Goal: Task Accomplishment & Management: Use online tool/utility

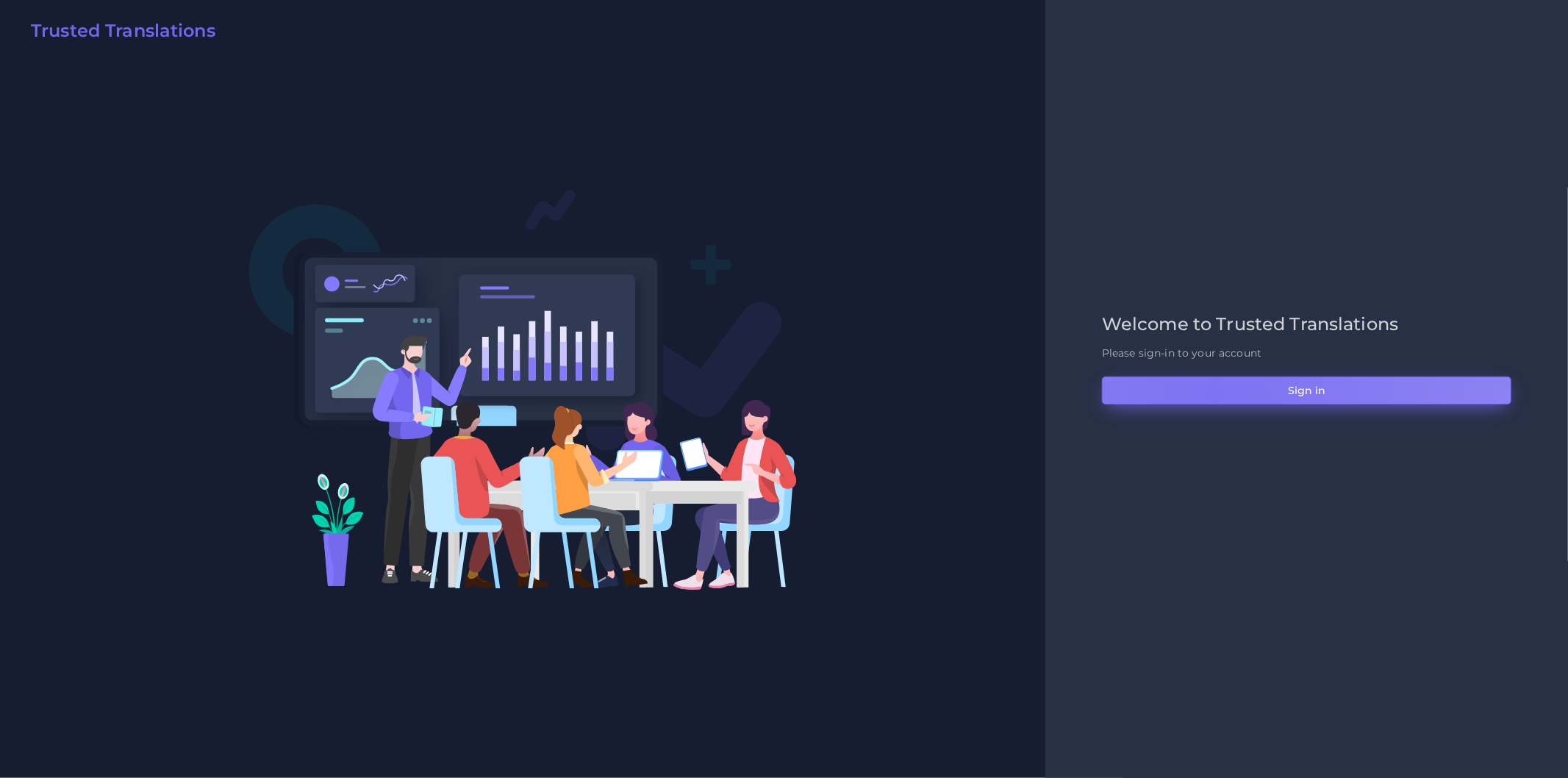
click at [1215, 393] on button "Sign in" at bounding box center [1307, 390] width 410 height 28
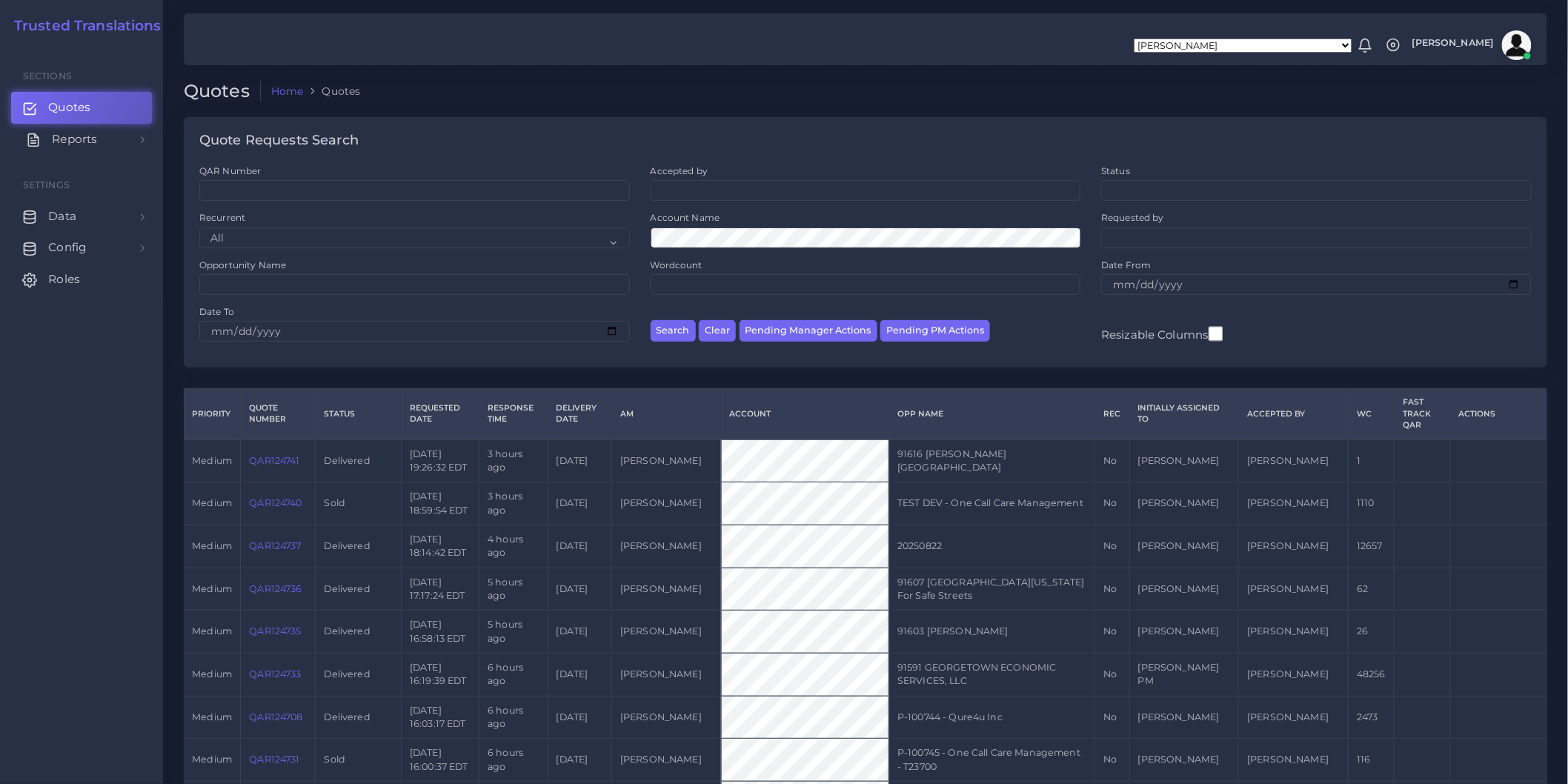
click at [144, 145] on link "Reports" at bounding box center [81, 139] width 141 height 31
click at [111, 205] on span "Campaigns" at bounding box center [86, 206] width 66 height 17
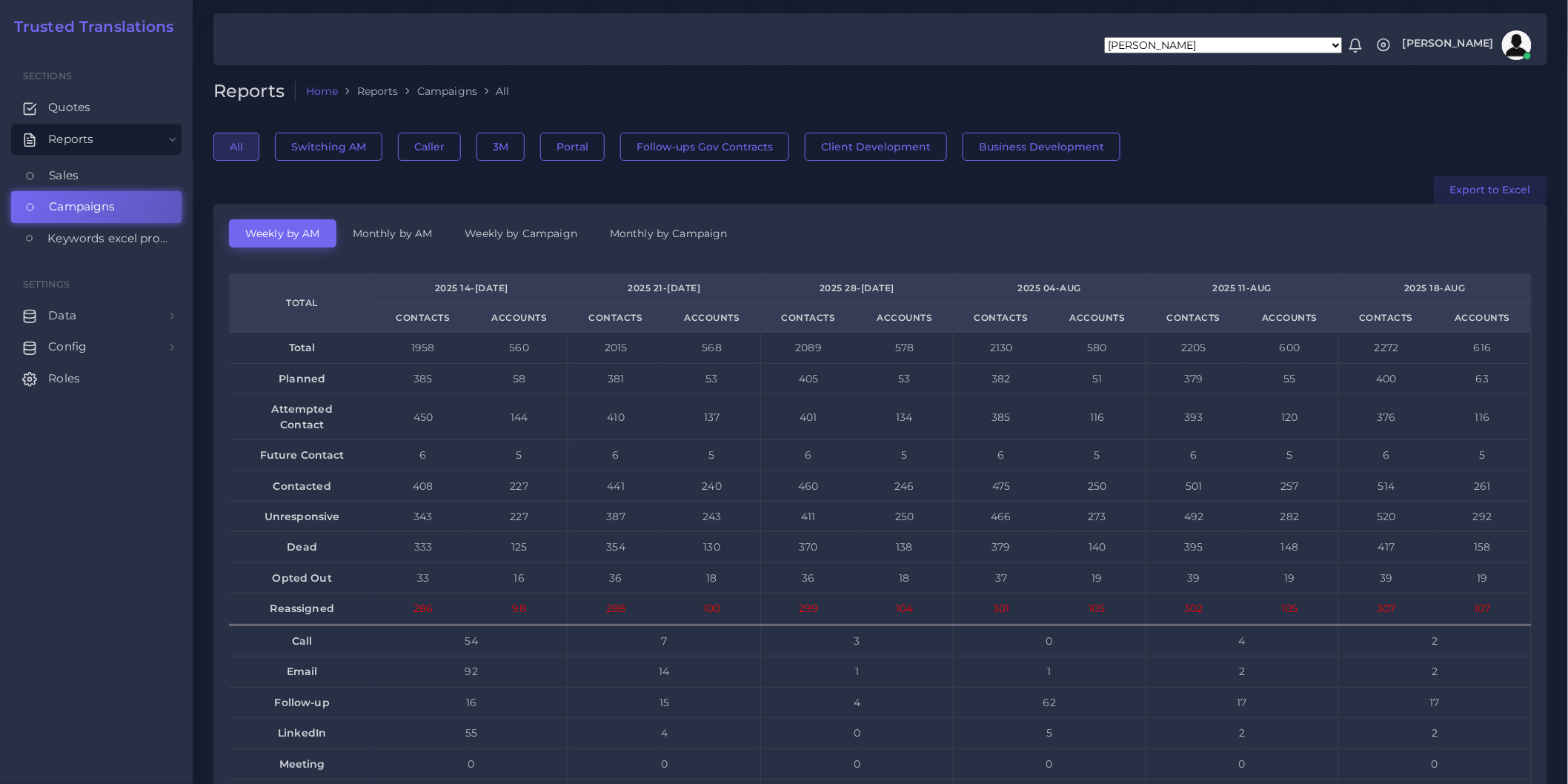
click at [1501, 185] on button "Export to Excel" at bounding box center [1491, 190] width 114 height 28
